Goal: Task Accomplishment & Management: Use online tool/utility

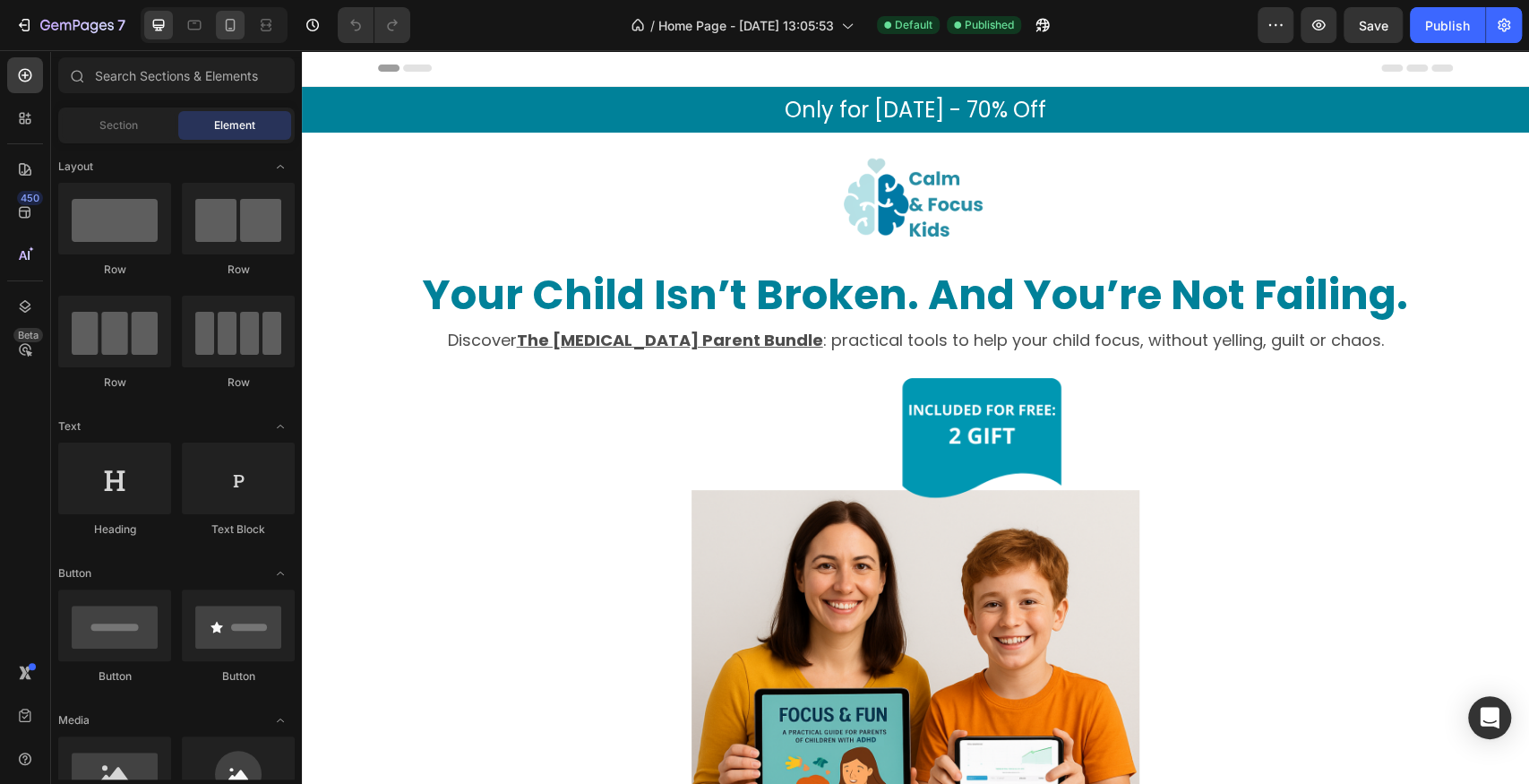
click at [238, 18] on div at bounding box center [230, 25] width 29 height 29
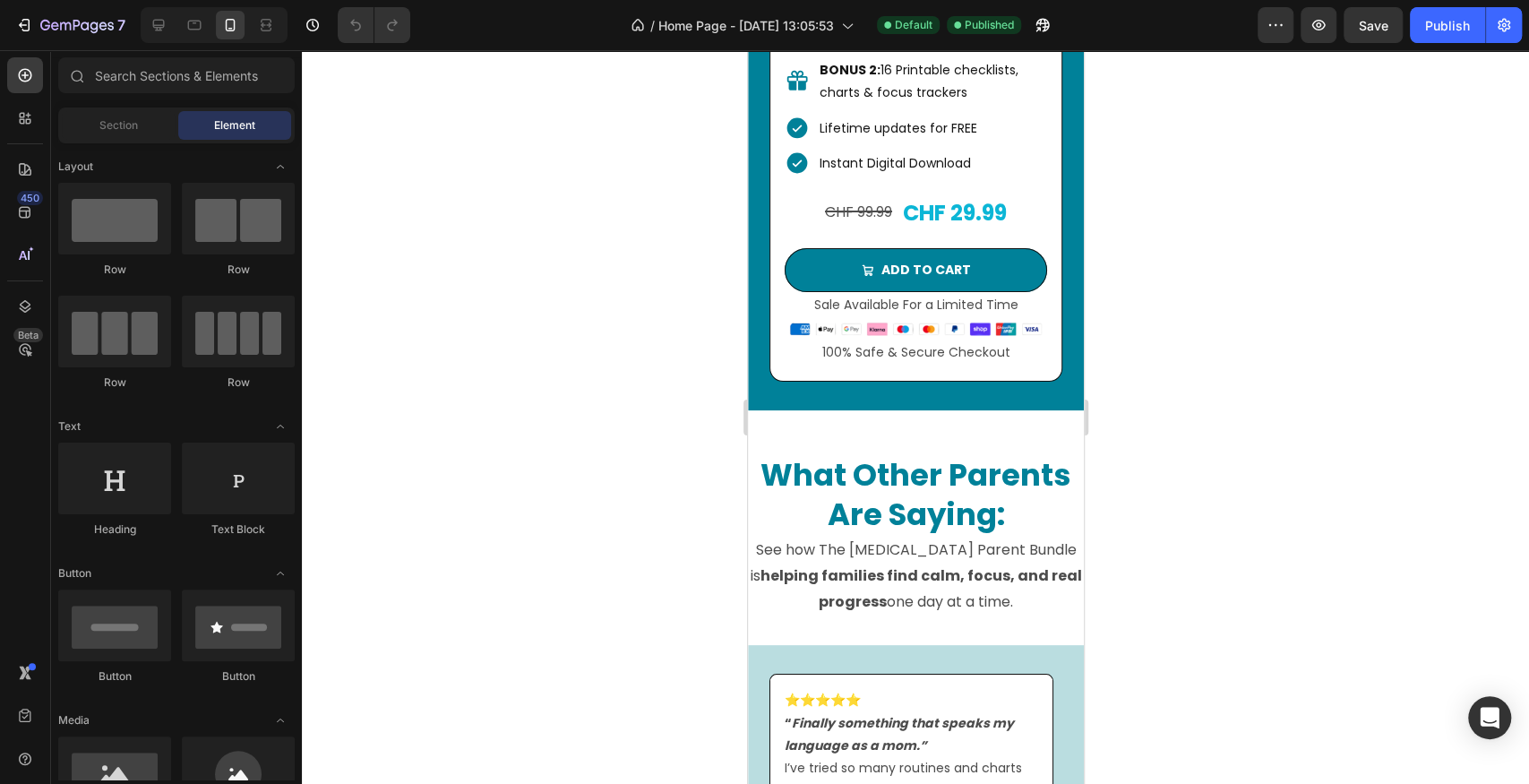
scroll to position [13594, 0]
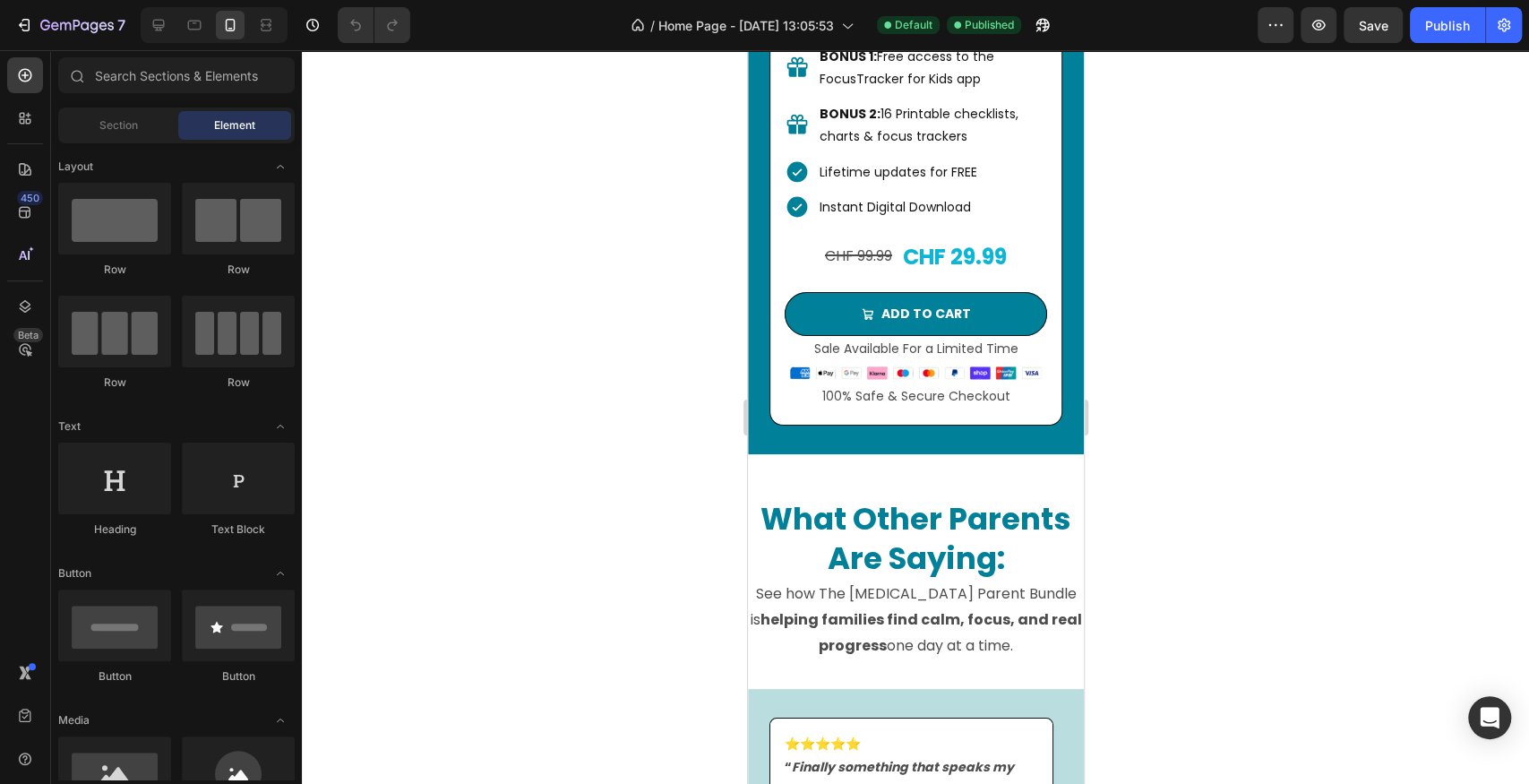
drag, startPoint x: 1078, startPoint y: 661, endPoint x: 1834, endPoint y: 703, distance: 757.2
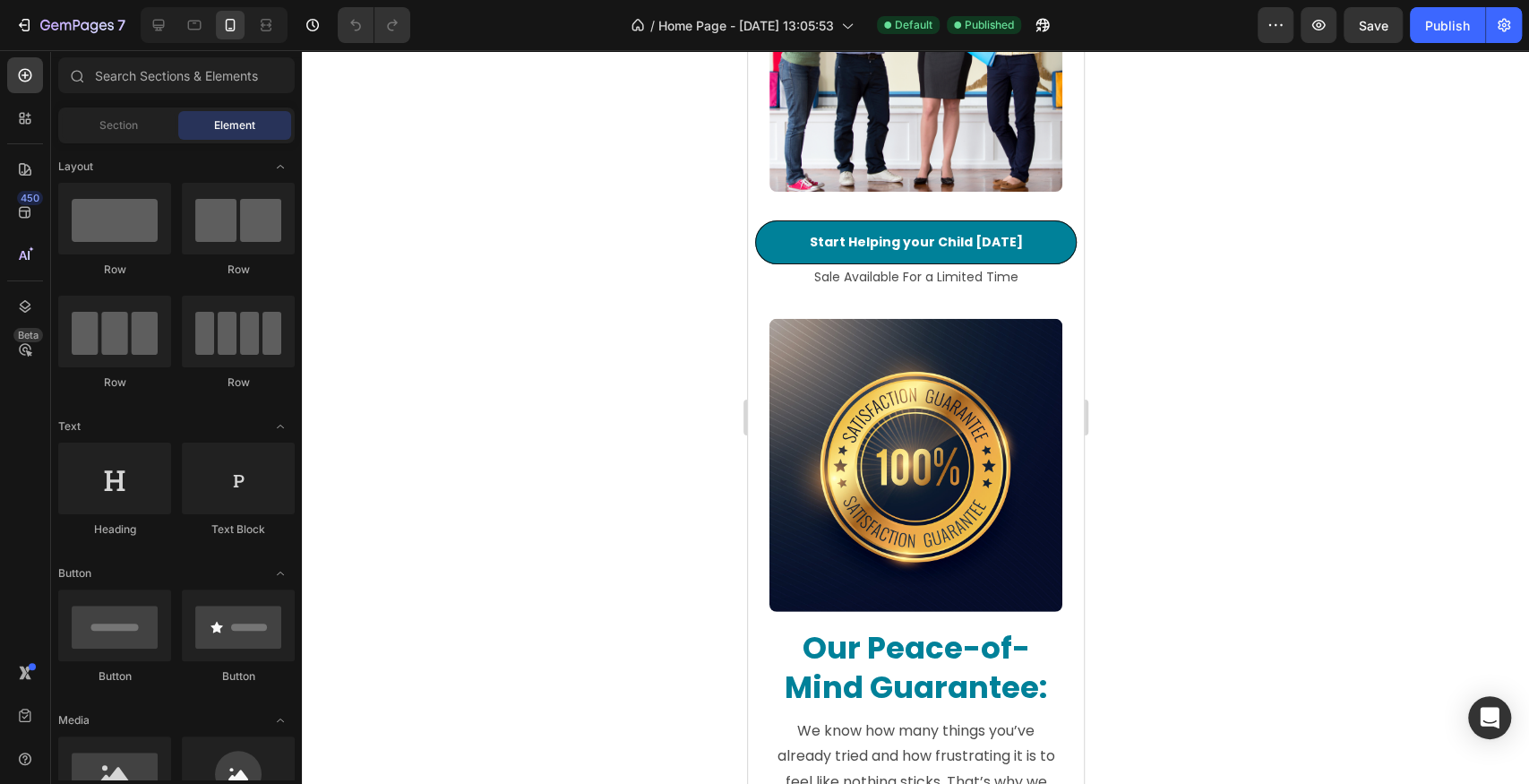
scroll to position [16467, 0]
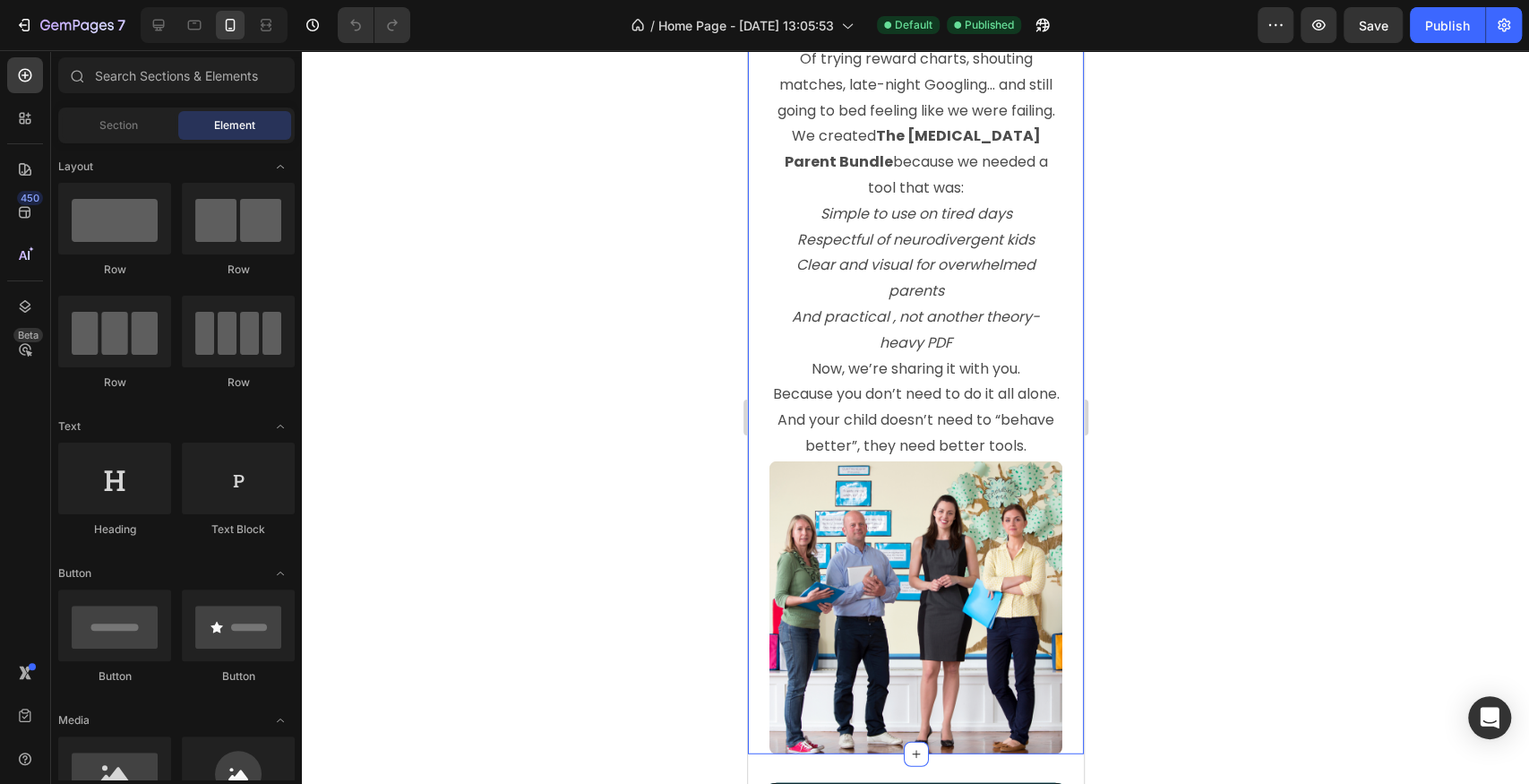
click at [941, 622] on img at bounding box center [915, 608] width 293 height 293
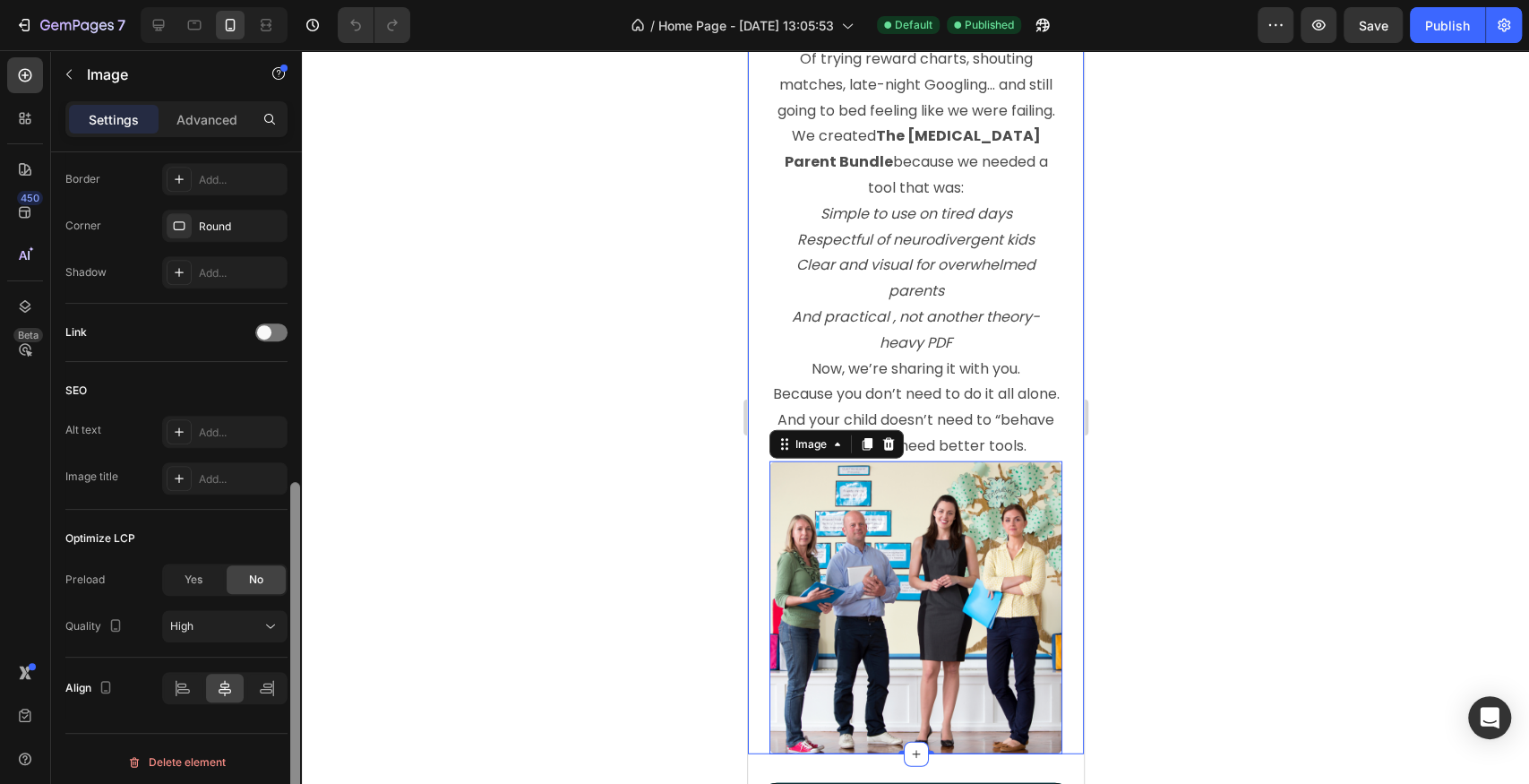
scroll to position [668, 0]
drag, startPoint x: 295, startPoint y: 204, endPoint x: 310, endPoint y: 562, distance: 358.3
click at [310, 0] on div "7 / Home Page - [DATE] 13:05:53 Default Published Preview Save Publish 450 Beta…" at bounding box center [764, 0] width 1529 height 0
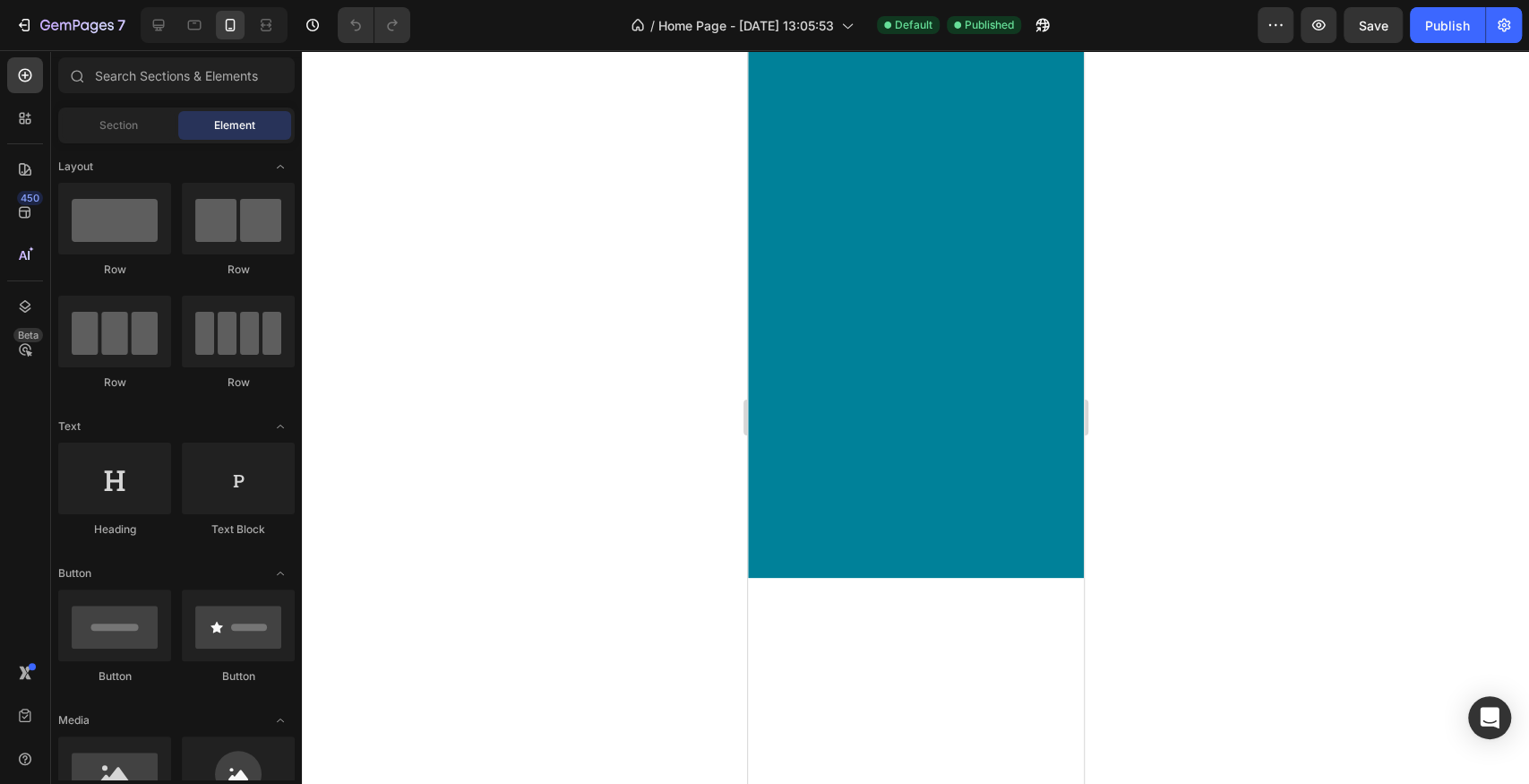
scroll to position [14973, 0]
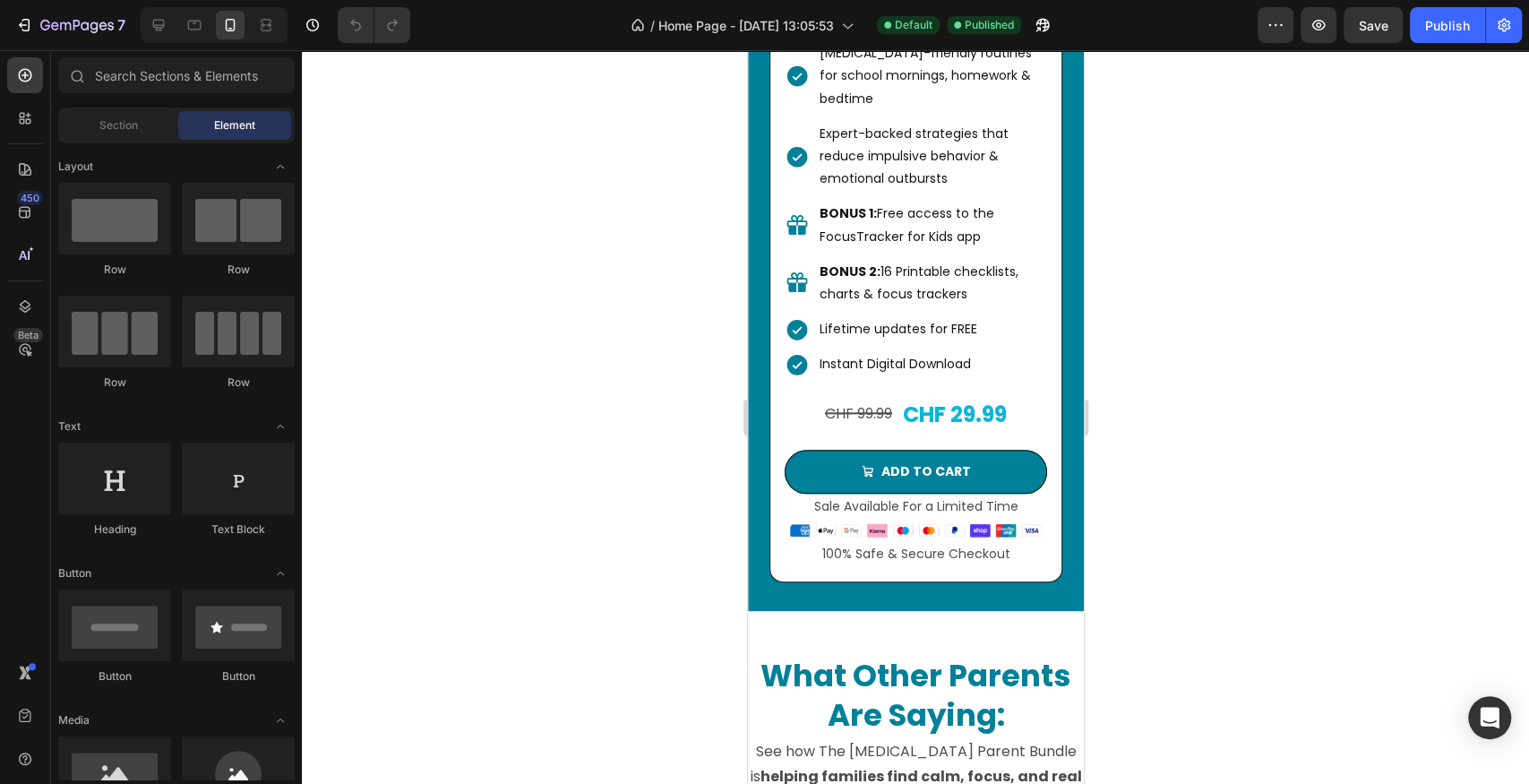
drag, startPoint x: 1078, startPoint y: 686, endPoint x: 1389, endPoint y: 397, distance: 424.5
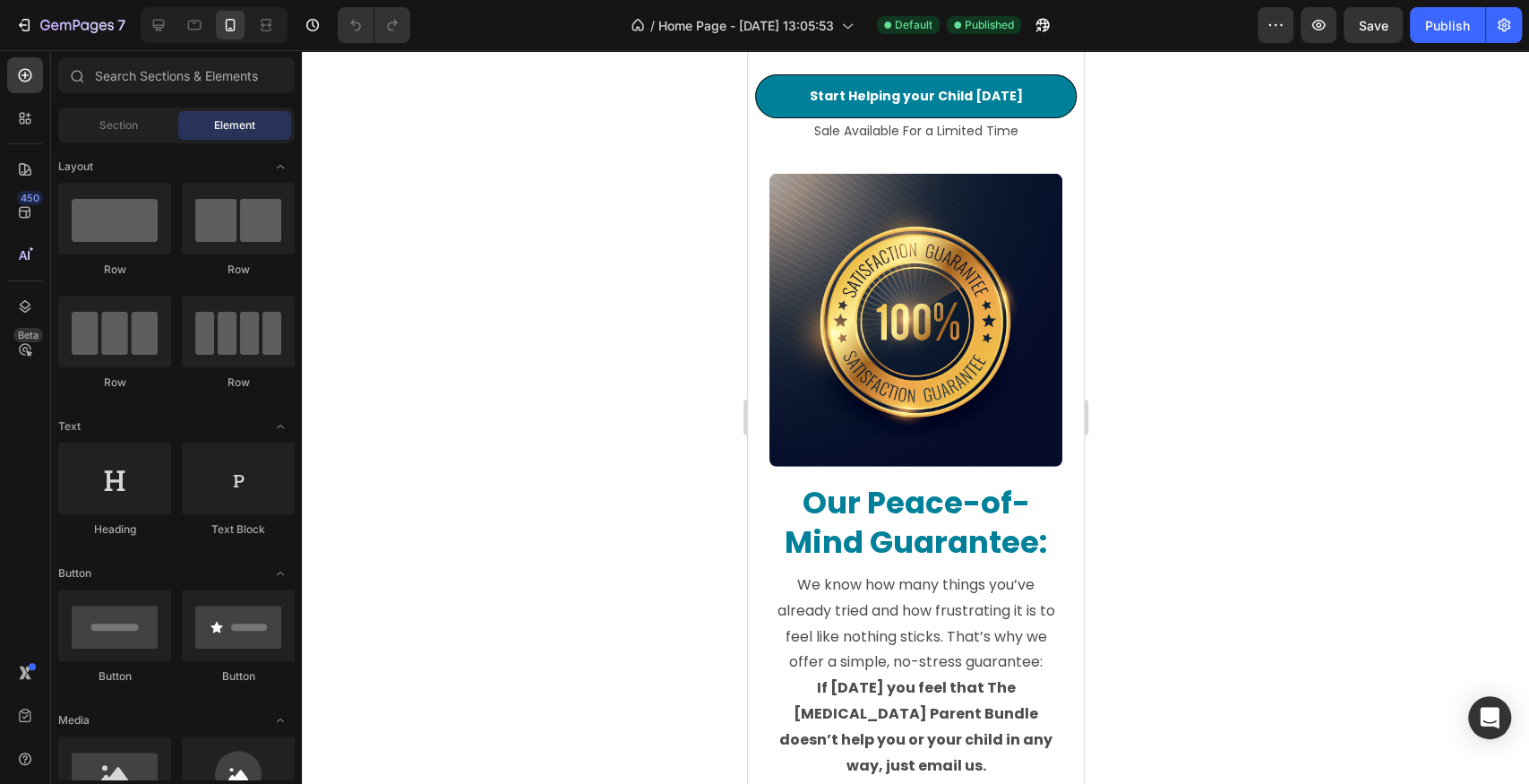
scroll to position [17102, 0]
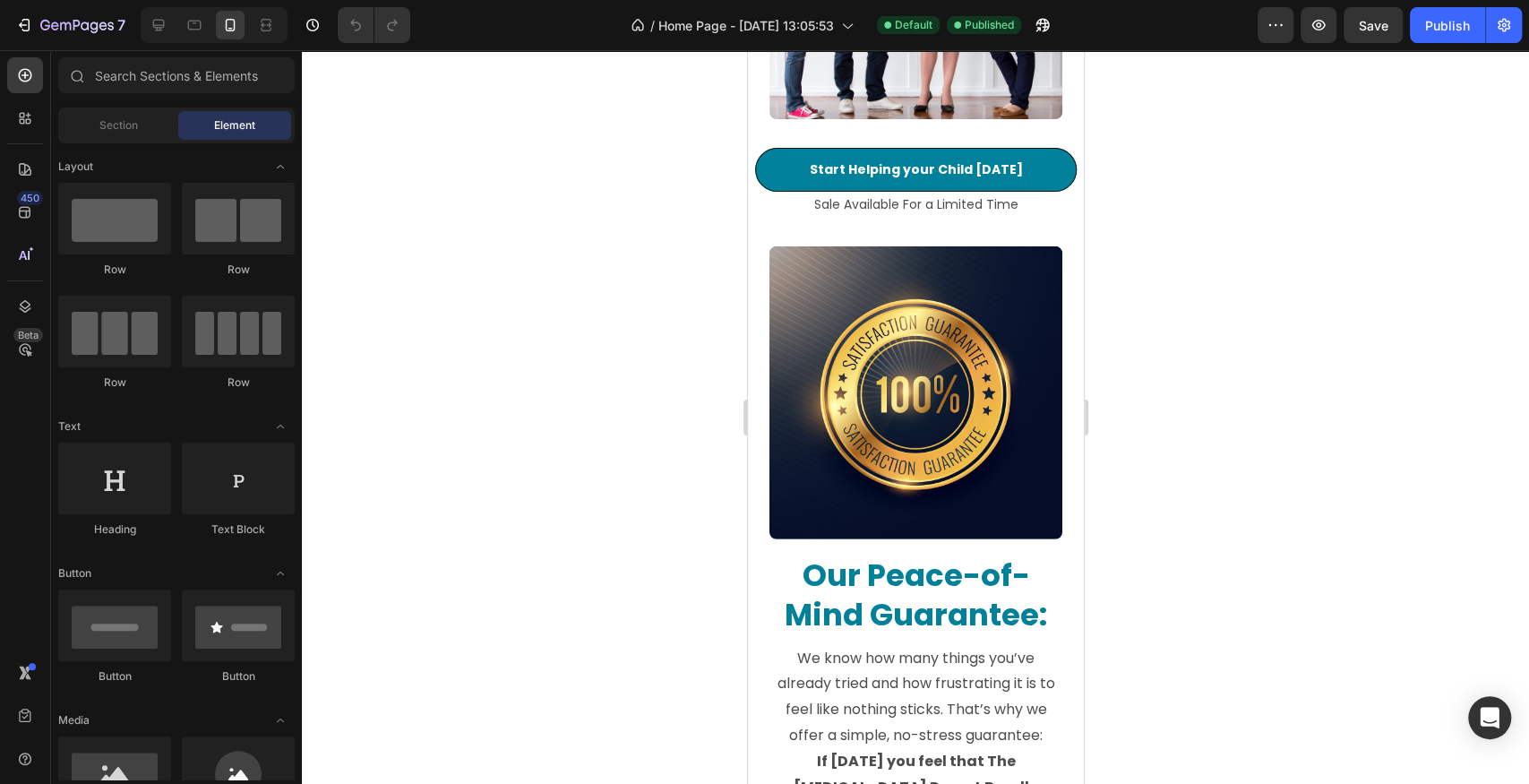
drag, startPoint x: 1080, startPoint y: 117, endPoint x: 1832, endPoint y: 781, distance: 1003.2
click at [881, 468] on img at bounding box center [915, 393] width 293 height 293
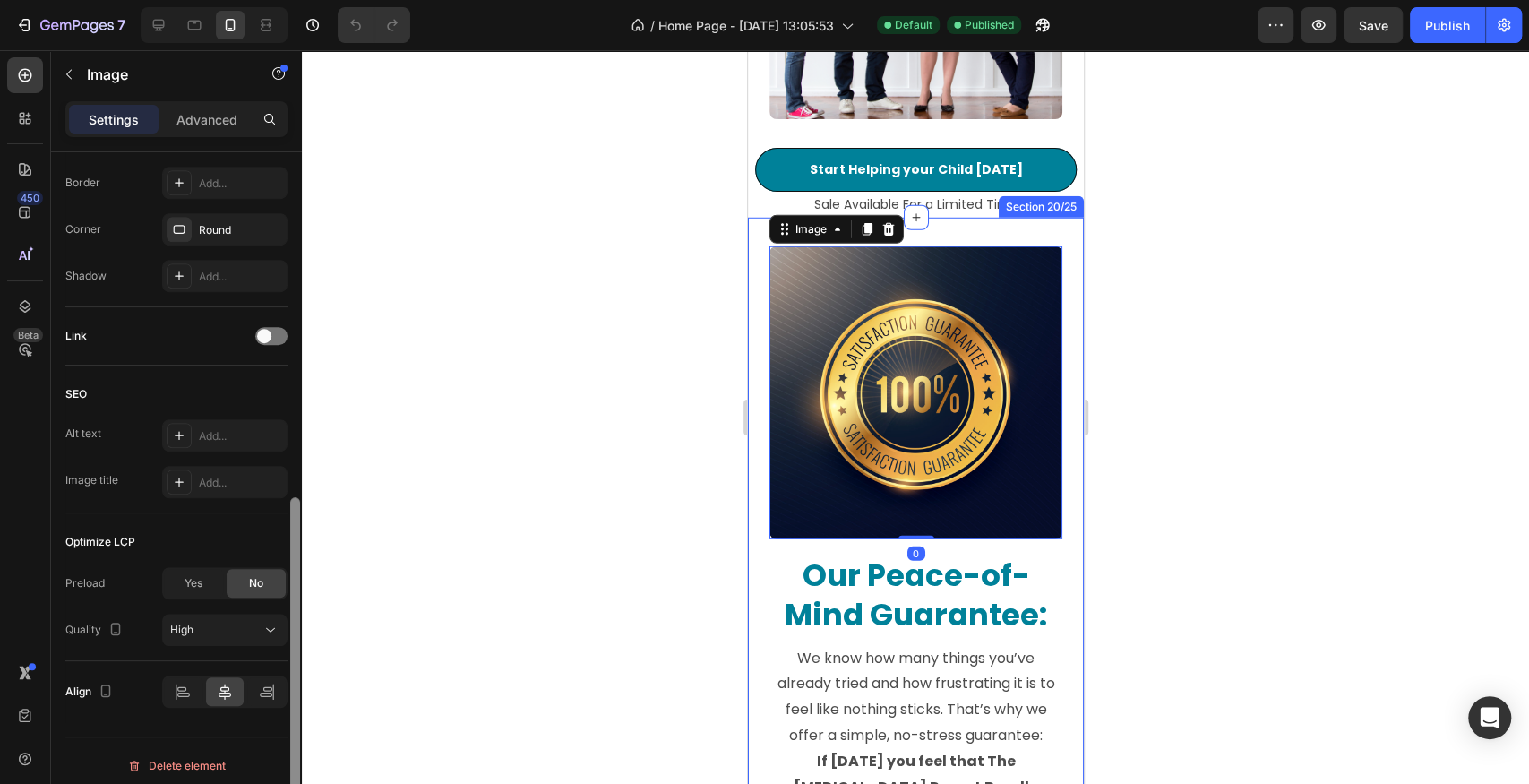
scroll to position [668, 0]
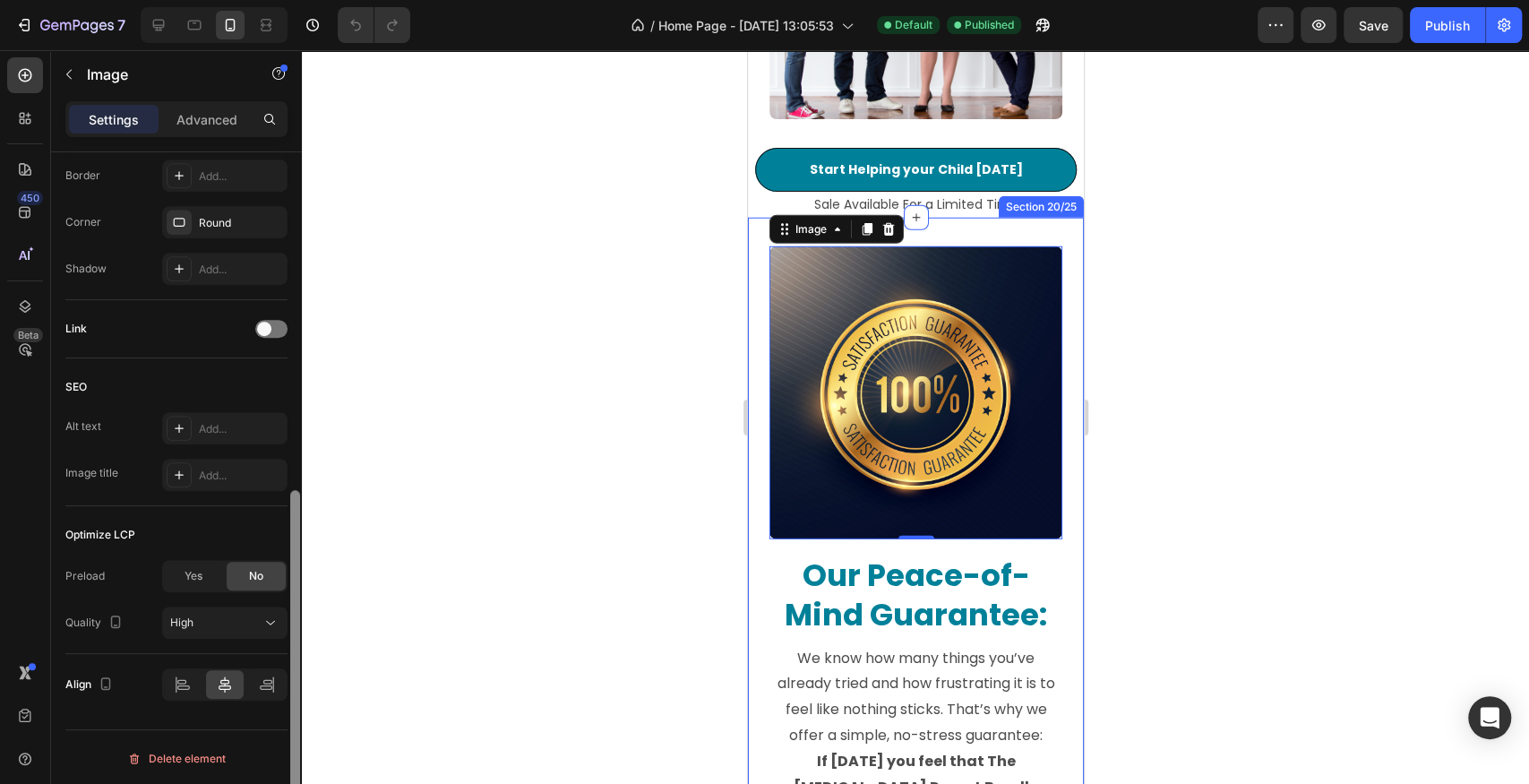
drag, startPoint x: 291, startPoint y: 302, endPoint x: 322, endPoint y: 693, distance: 392.2
click at [322, 0] on div "7 / Home Page - [DATE] 13:05:53 Default Published Preview Save Publish 450 Beta…" at bounding box center [764, 0] width 1529 height 0
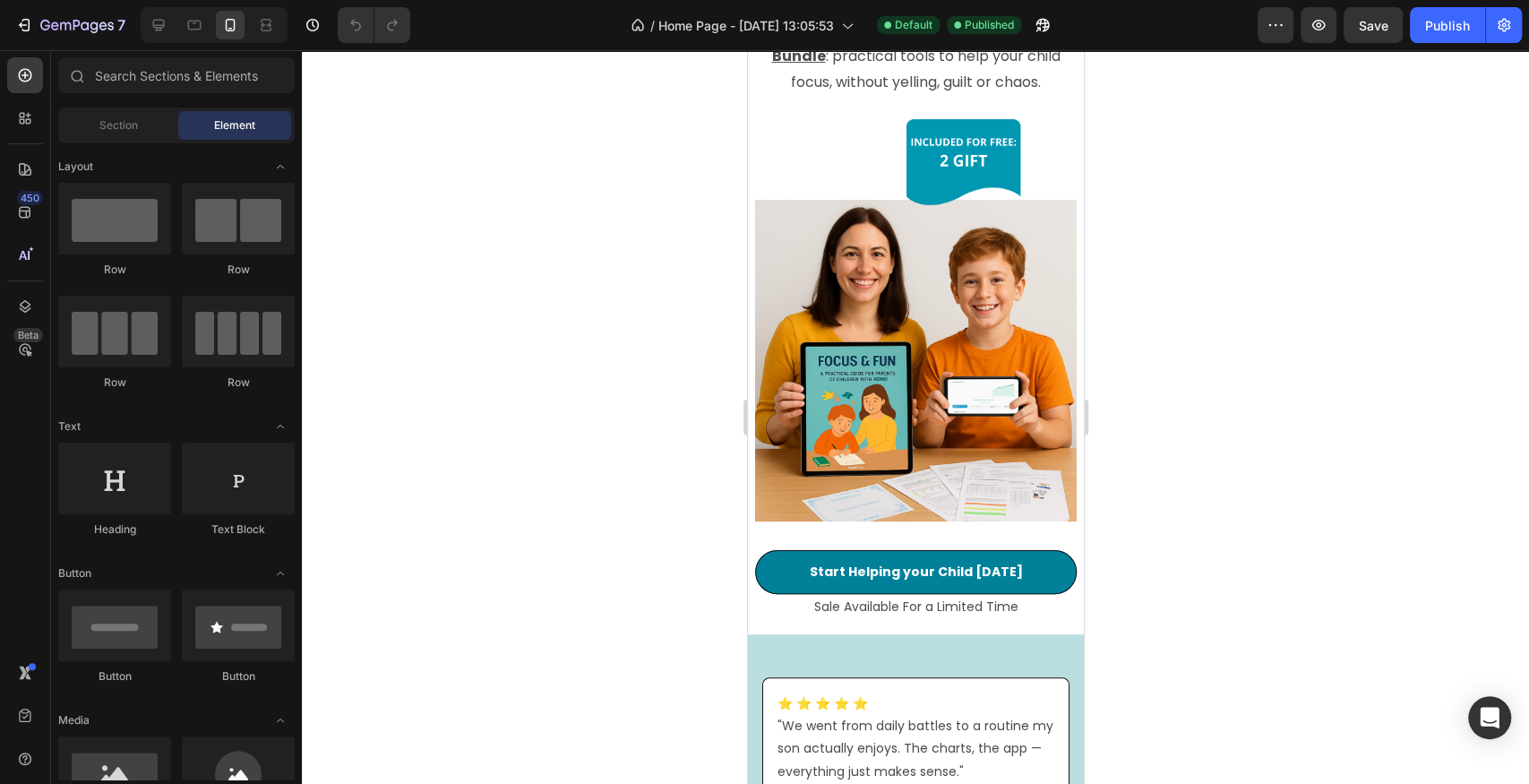
scroll to position [263, 0]
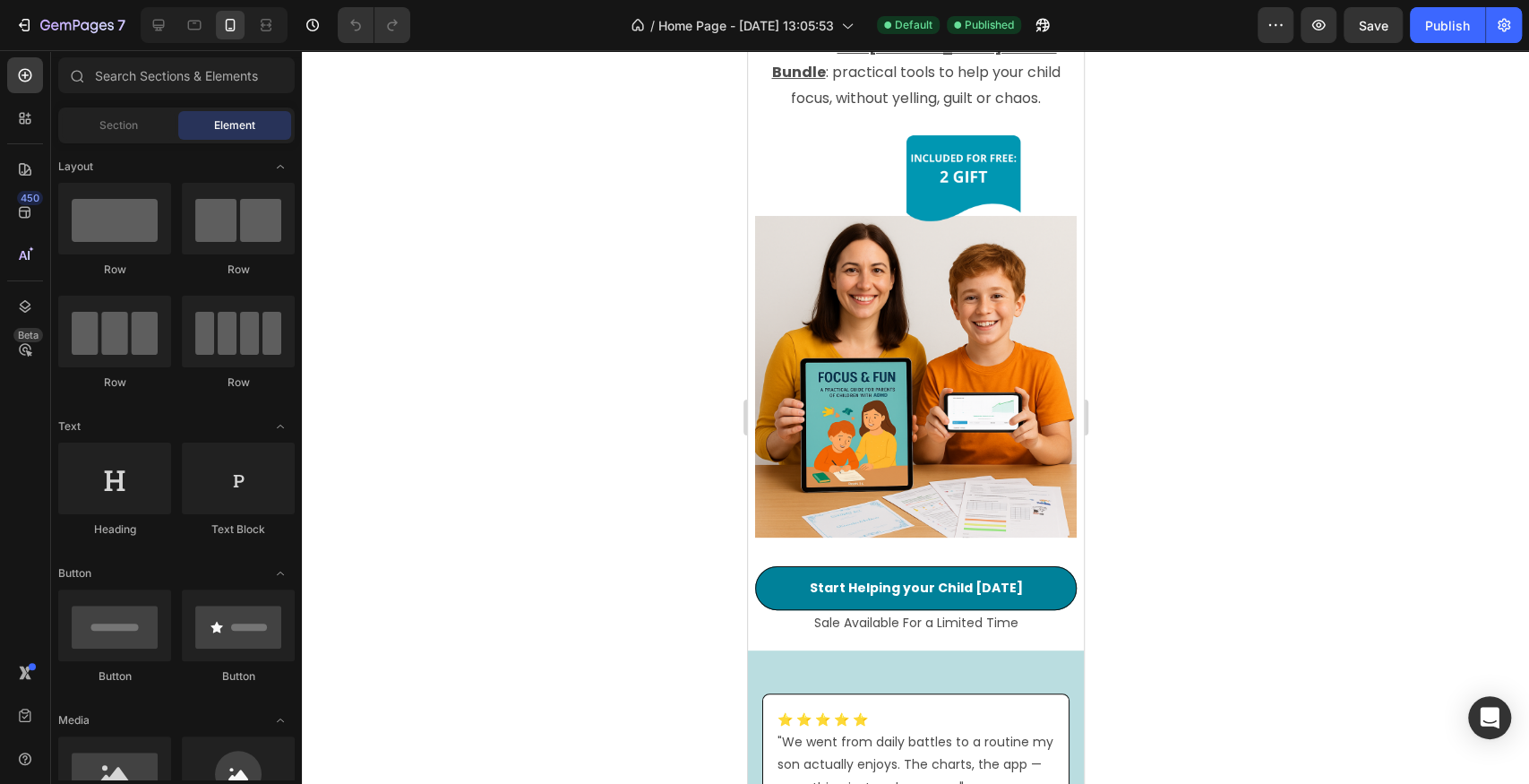
drag, startPoint x: 1082, startPoint y: 709, endPoint x: 1839, endPoint y: 73, distance: 988.7
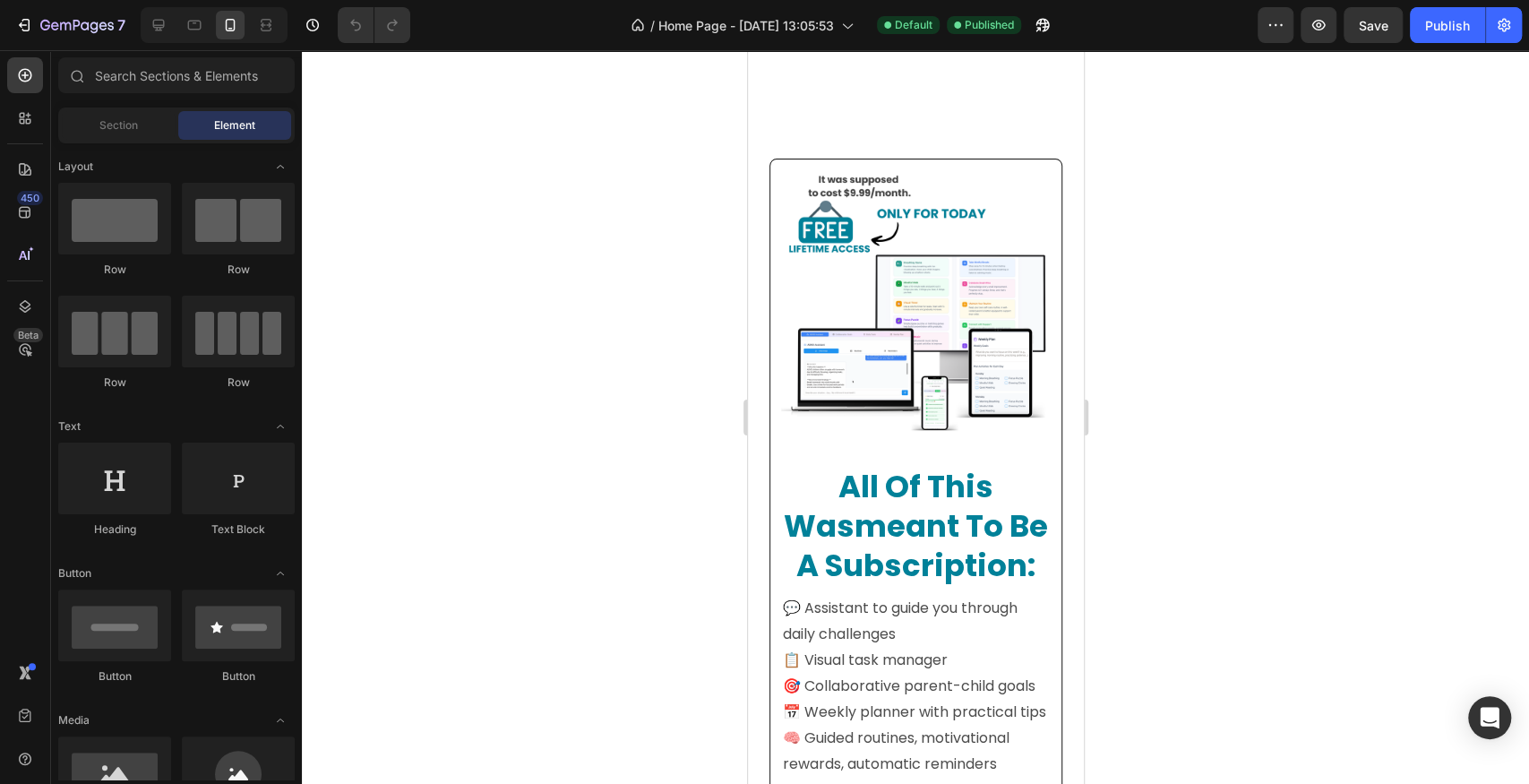
scroll to position [1628, 0]
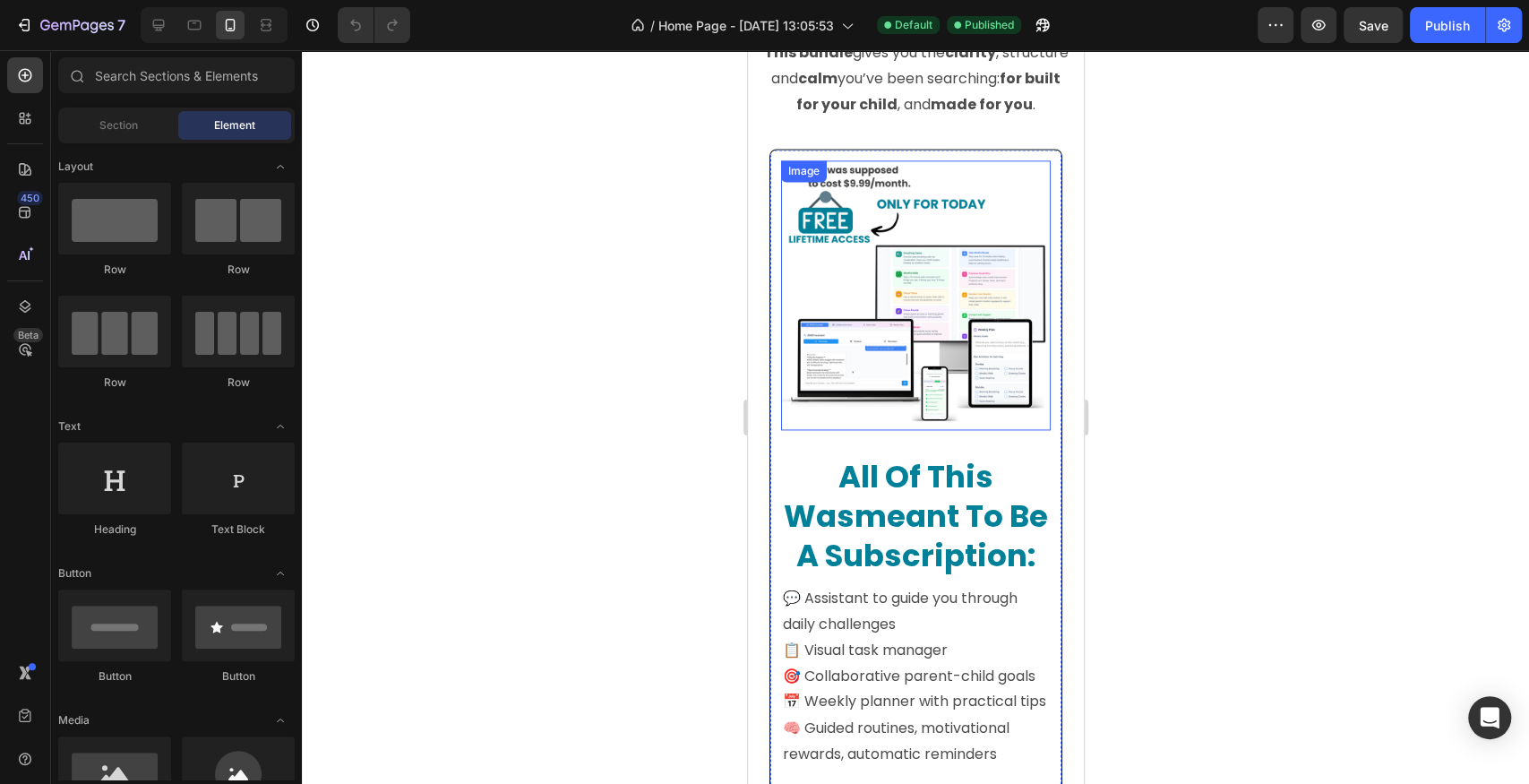
click at [946, 286] on img at bounding box center [915, 294] width 270 height 270
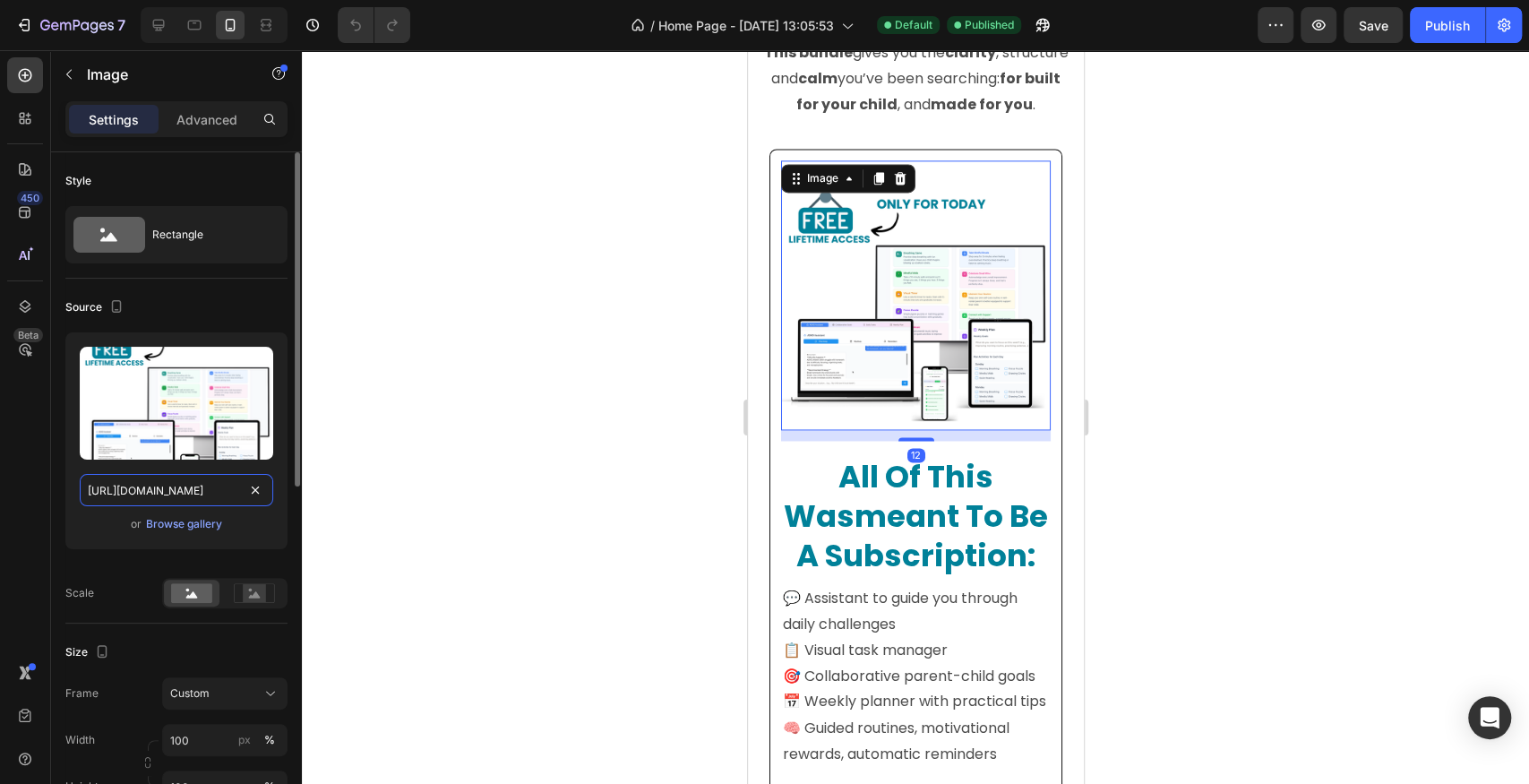
click at [177, 496] on input "[URL][DOMAIN_NAME]" at bounding box center [176, 490] width 193 height 32
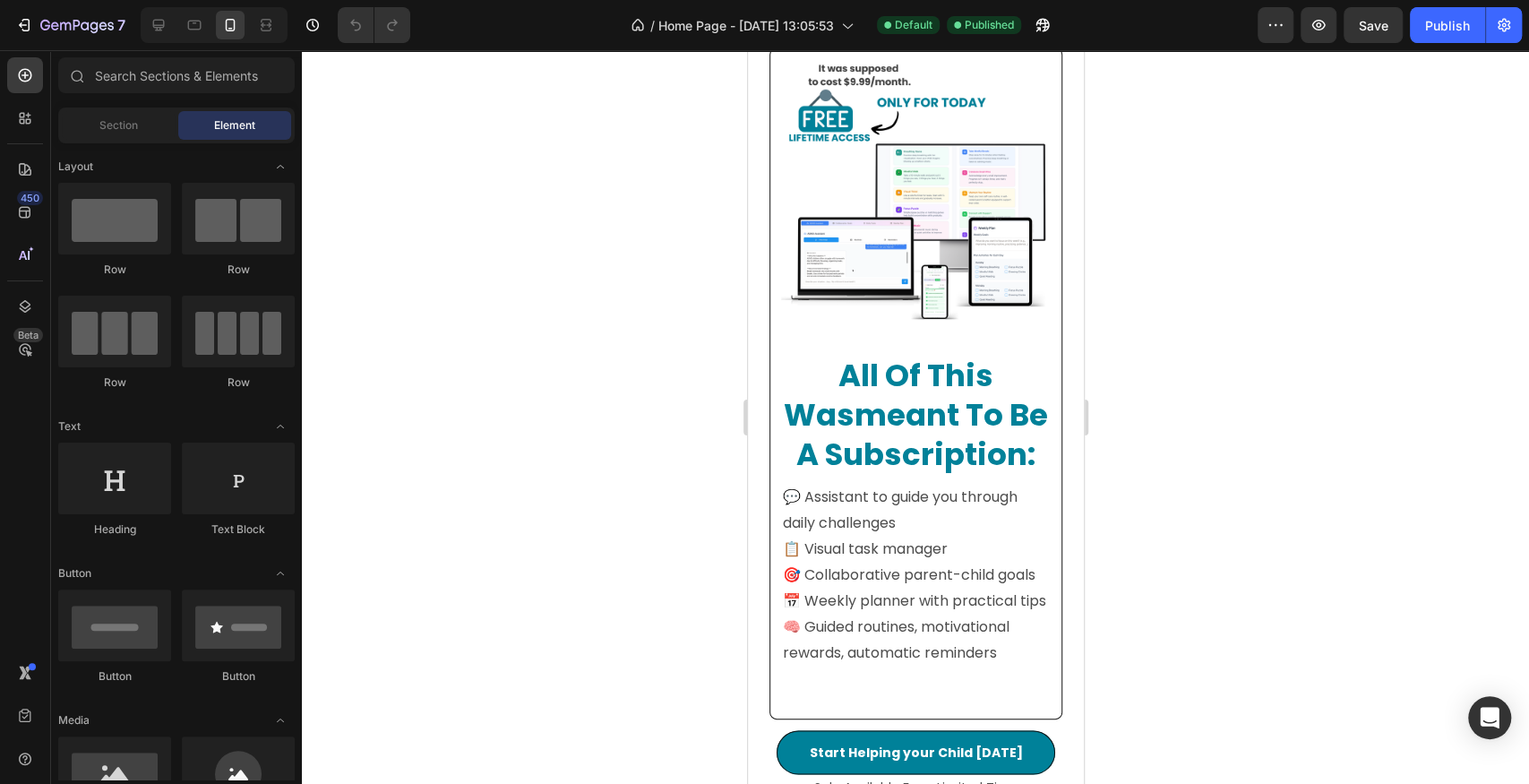
scroll to position [1594, 0]
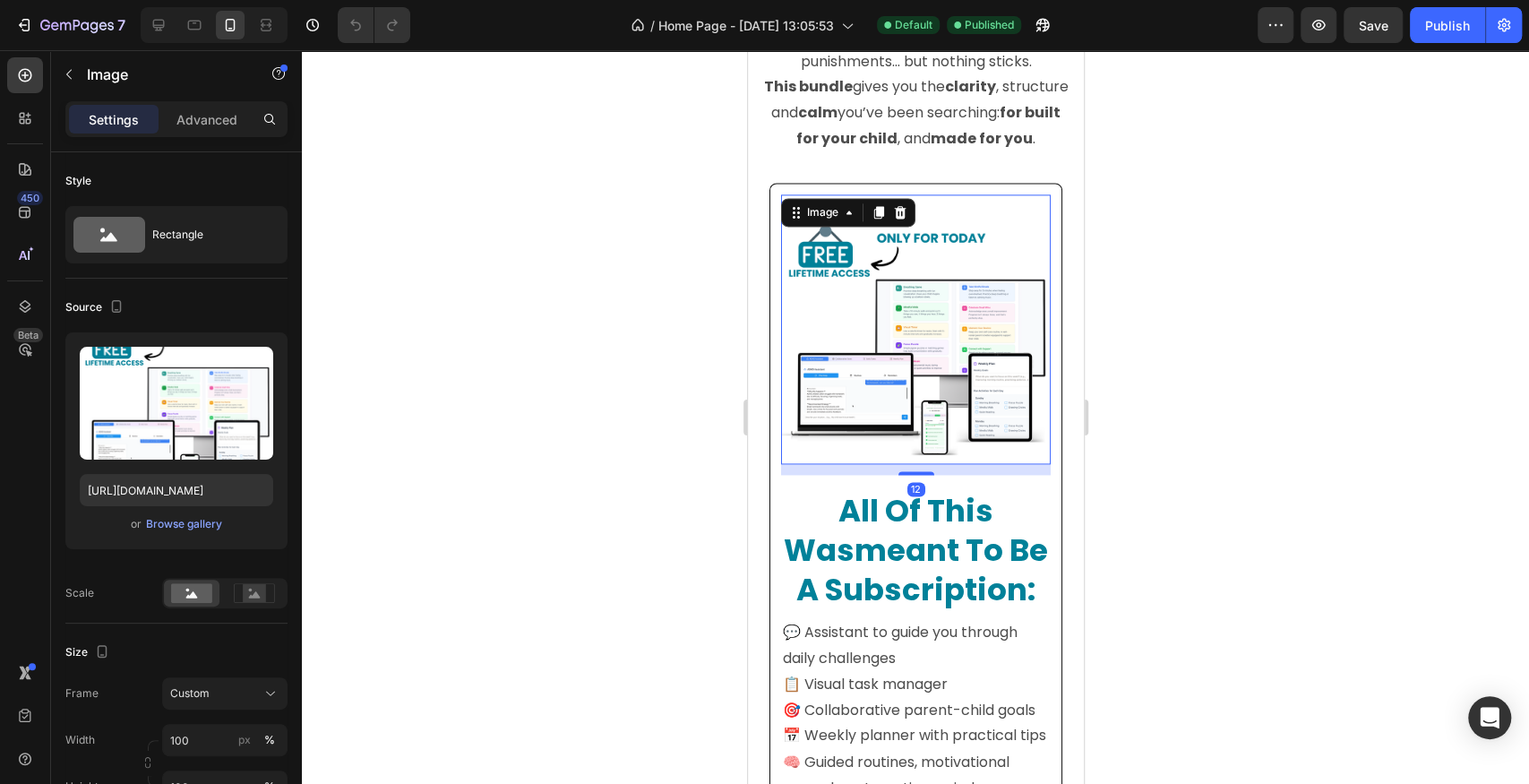
click at [942, 308] on img at bounding box center [915, 328] width 270 height 270
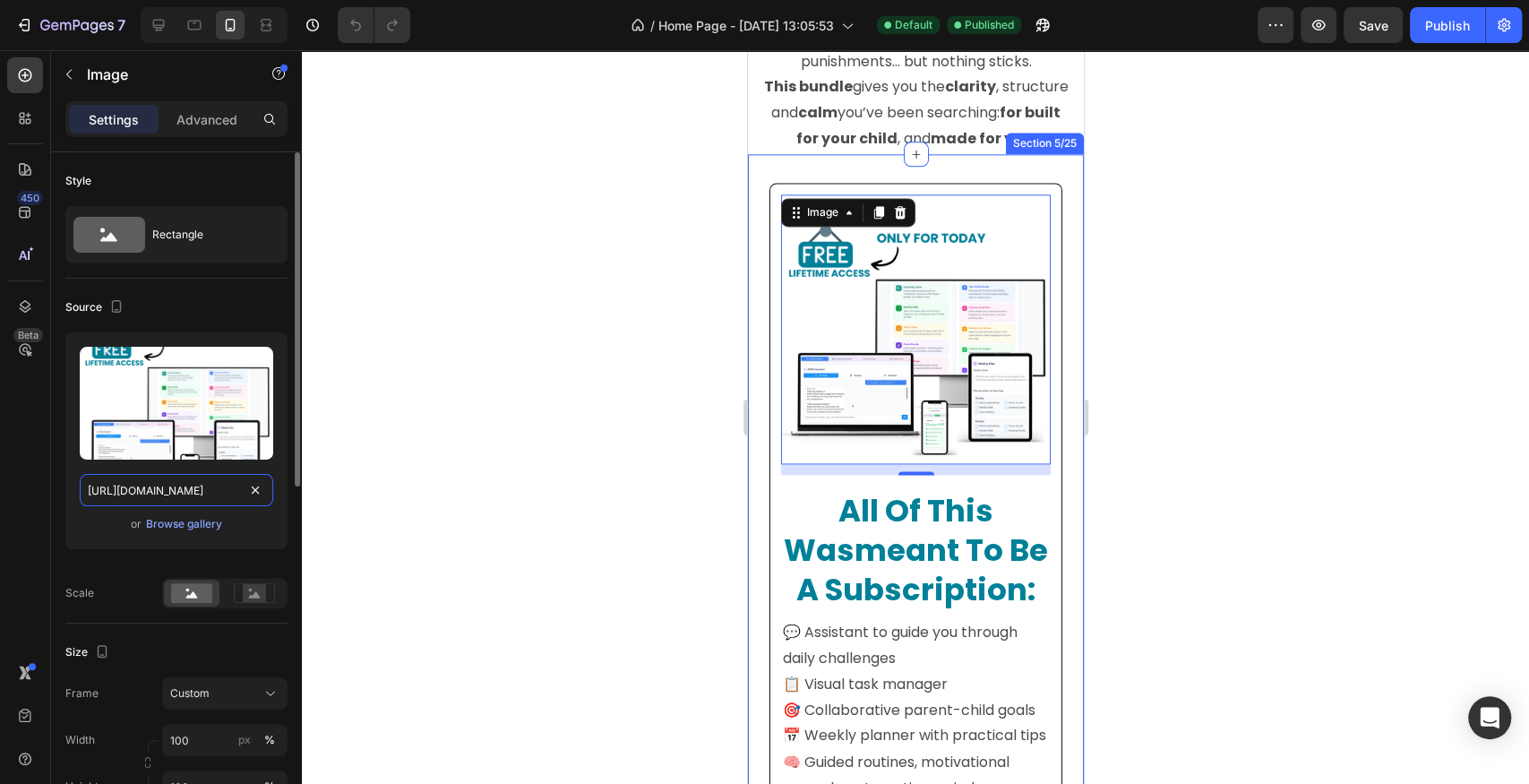
click at [191, 494] on input "[URL][DOMAIN_NAME]" at bounding box center [176, 490] width 193 height 32
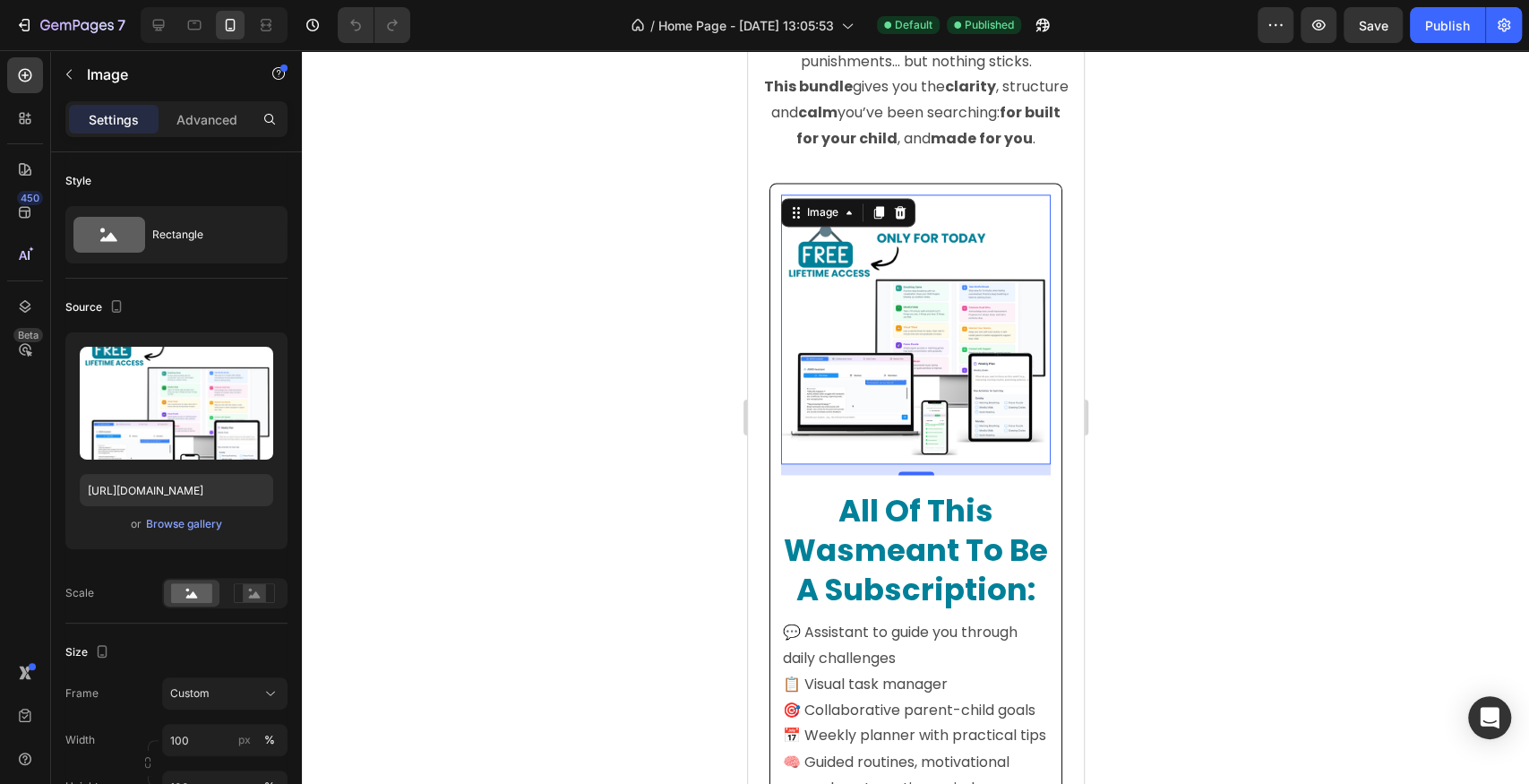
click at [922, 334] on img at bounding box center [915, 328] width 270 height 270
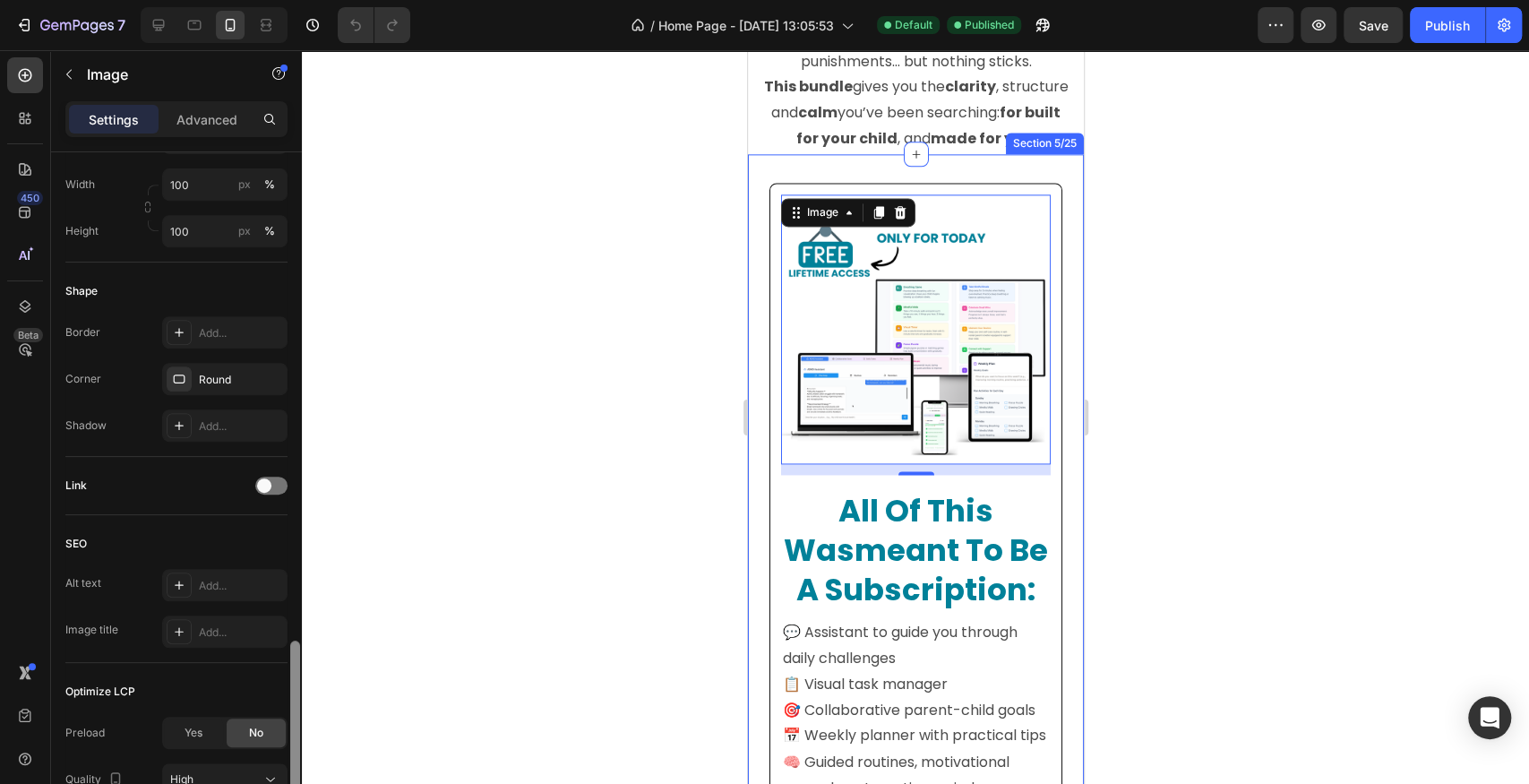
scroll to position [712, 0]
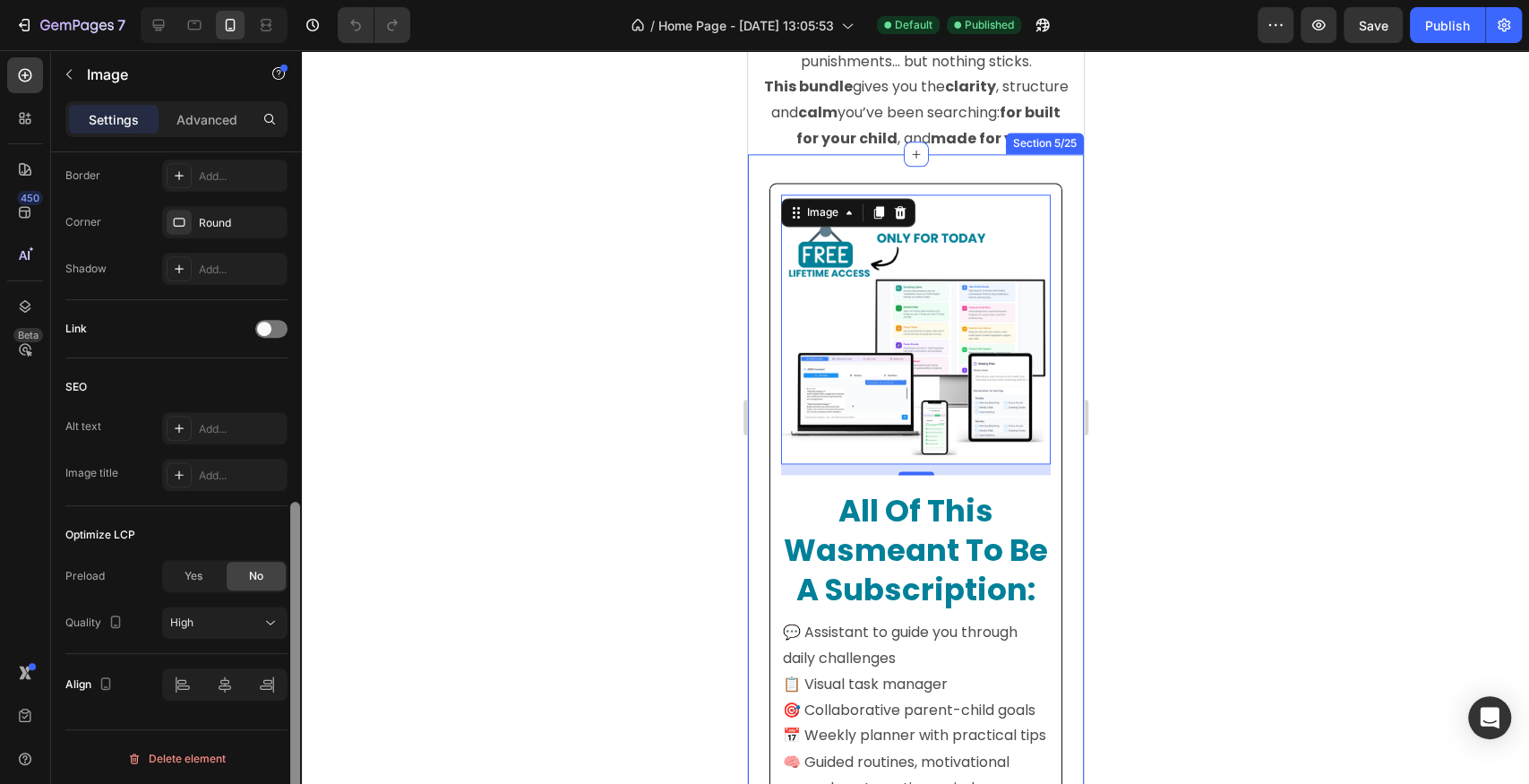
drag, startPoint x: 296, startPoint y: 338, endPoint x: 313, endPoint y: 694, distance: 356.4
click at [313, 0] on div "7 / Home Page - [DATE] 13:05:53 Default Published Preview Save Publish 450 Beta…" at bounding box center [764, 0] width 1529 height 0
click at [227, 635] on button "High" at bounding box center [225, 622] width 125 height 32
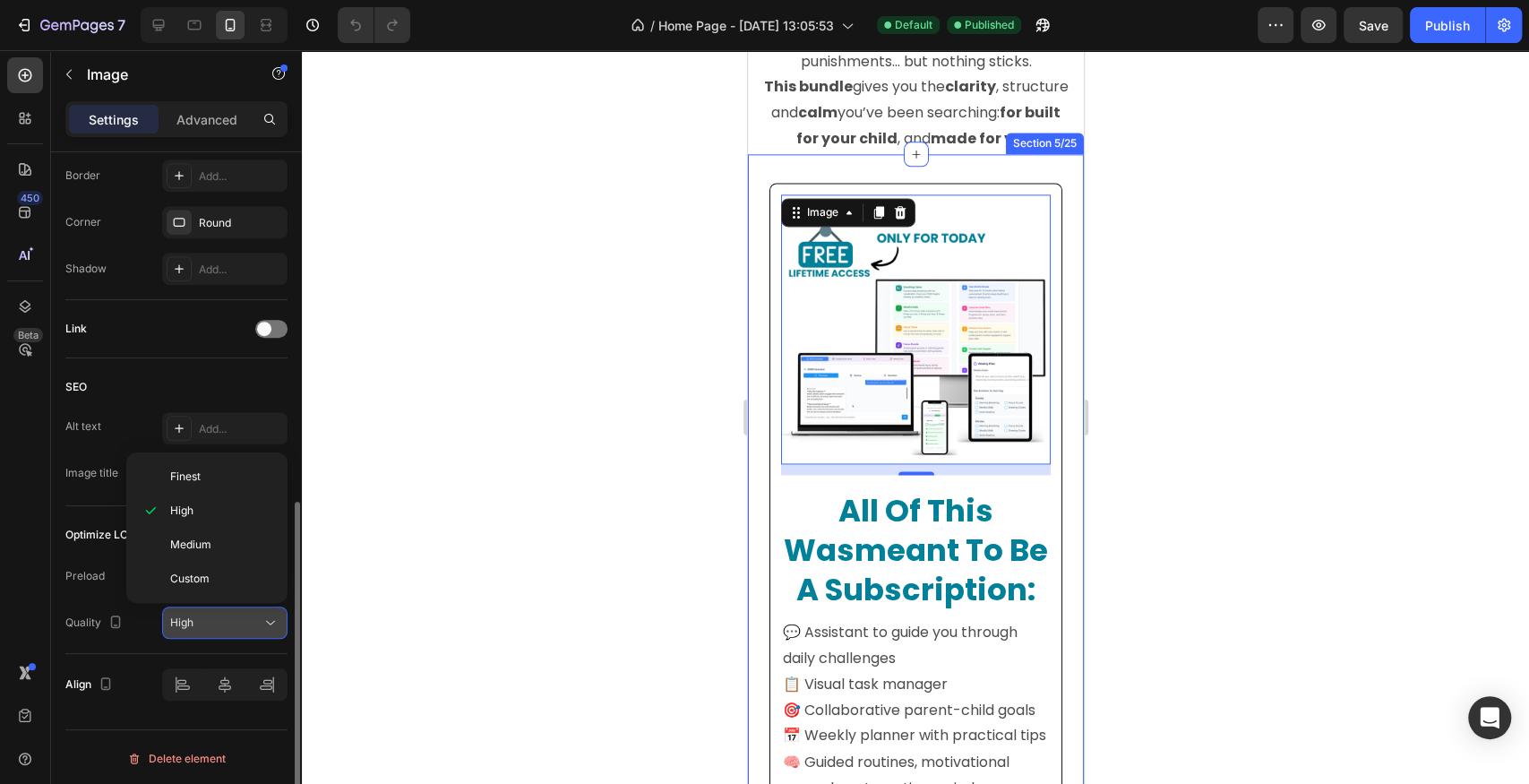
click at [228, 635] on button "High" at bounding box center [225, 622] width 125 height 32
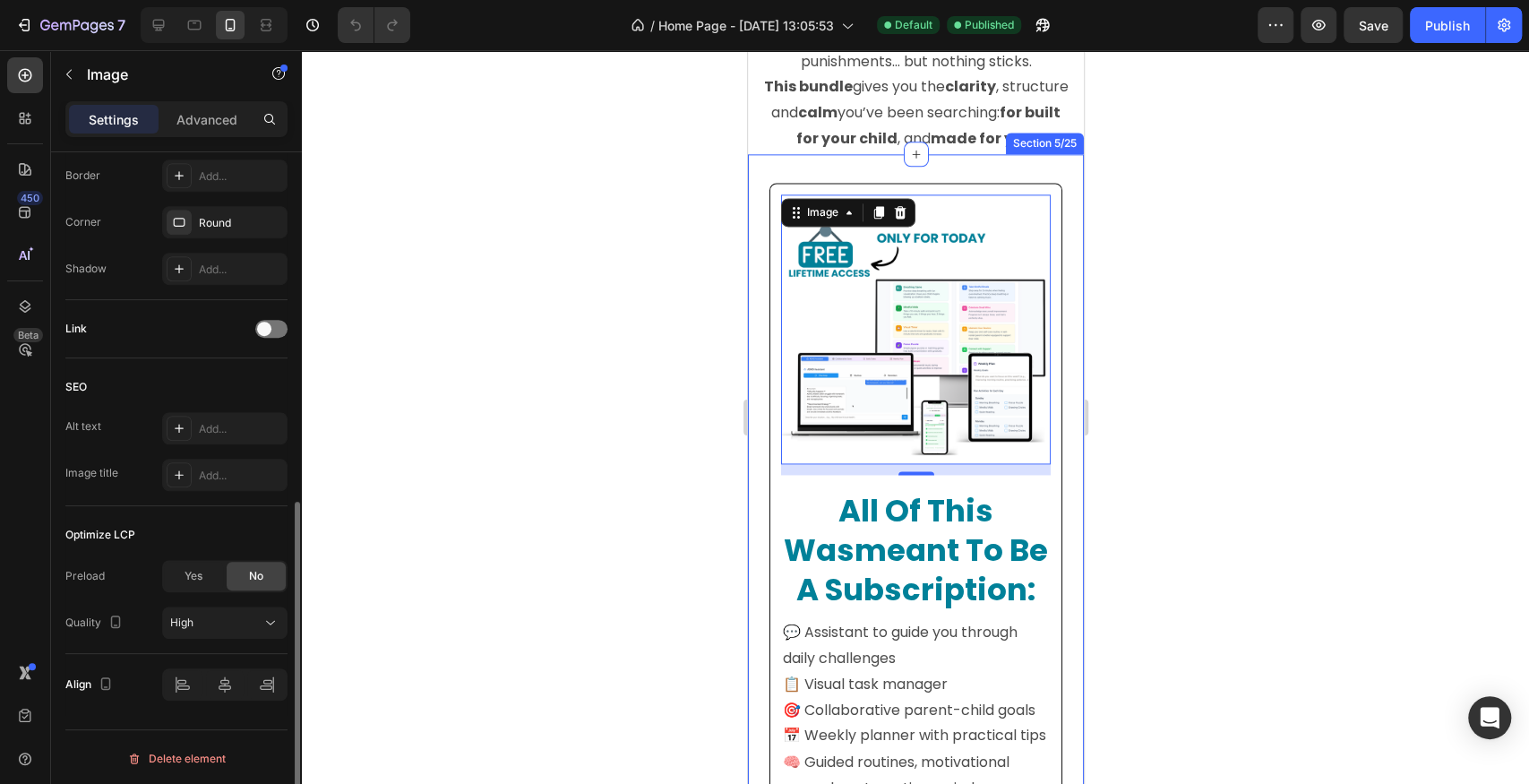
click at [149, 499] on div "SEO Alt text Add... Image title Add..." at bounding box center [176, 432] width 222 height 148
drag, startPoint x: 97, startPoint y: 537, endPoint x: 157, endPoint y: 535, distance: 60.0
click at [157, 535] on div "Optimize LCP" at bounding box center [176, 534] width 222 height 29
drag, startPoint x: 96, startPoint y: 529, endPoint x: 179, endPoint y: 533, distance: 83.1
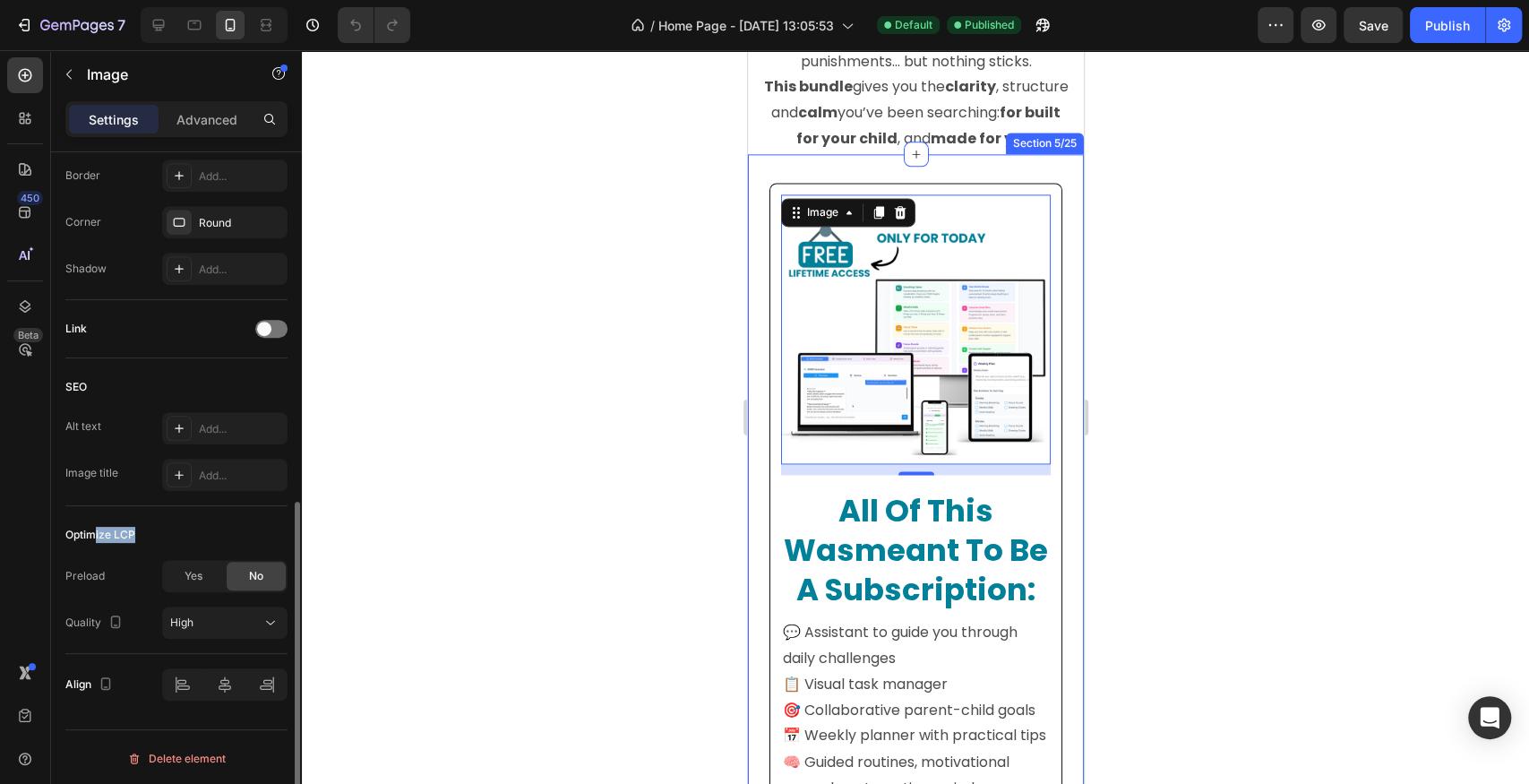
click at [179, 533] on div "Optimize LCP" at bounding box center [176, 534] width 222 height 29
drag, startPoint x: 193, startPoint y: 532, endPoint x: 224, endPoint y: 532, distance: 31.0
click at [224, 532] on div "Optimize LCP" at bounding box center [176, 534] width 222 height 29
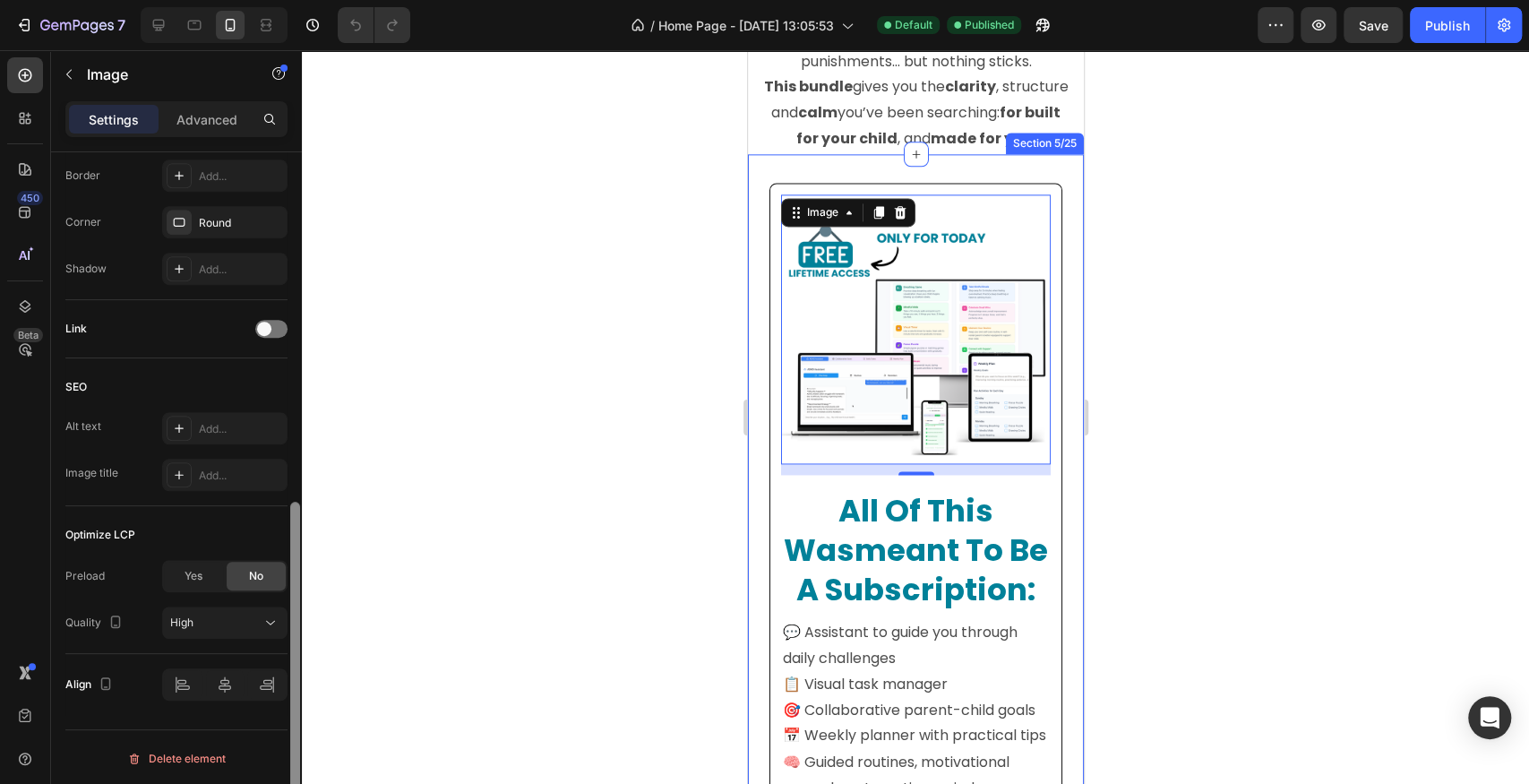
drag, startPoint x: 296, startPoint y: 518, endPoint x: 295, endPoint y: 577, distance: 59.0
click at [295, 577] on div at bounding box center [296, 669] width 10 height 334
click at [243, 614] on div "High" at bounding box center [216, 622] width 92 height 16
